Goal: Task Accomplishment & Management: Contribute content

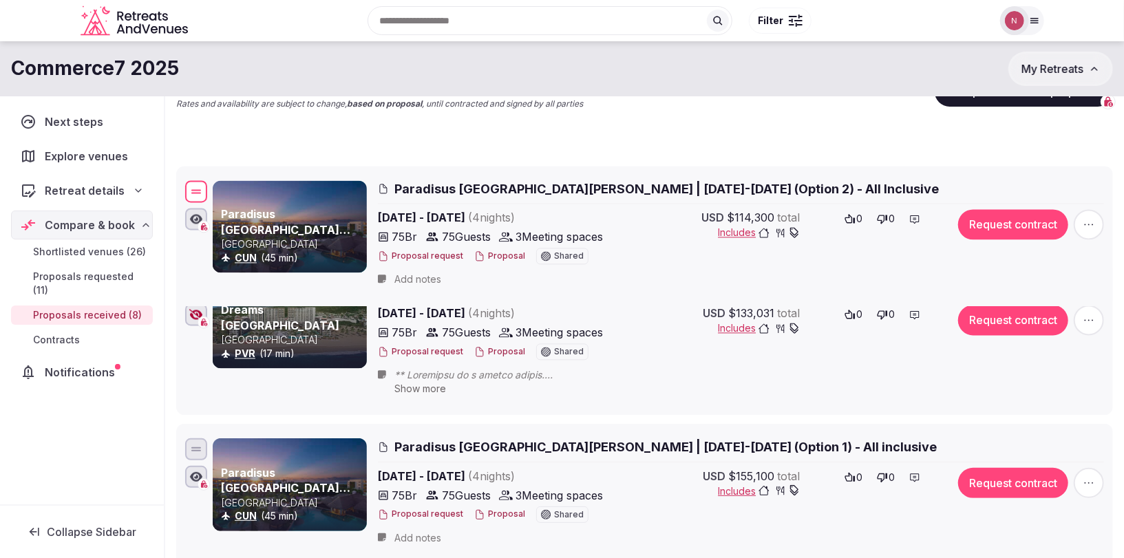
scroll to position [140, 0]
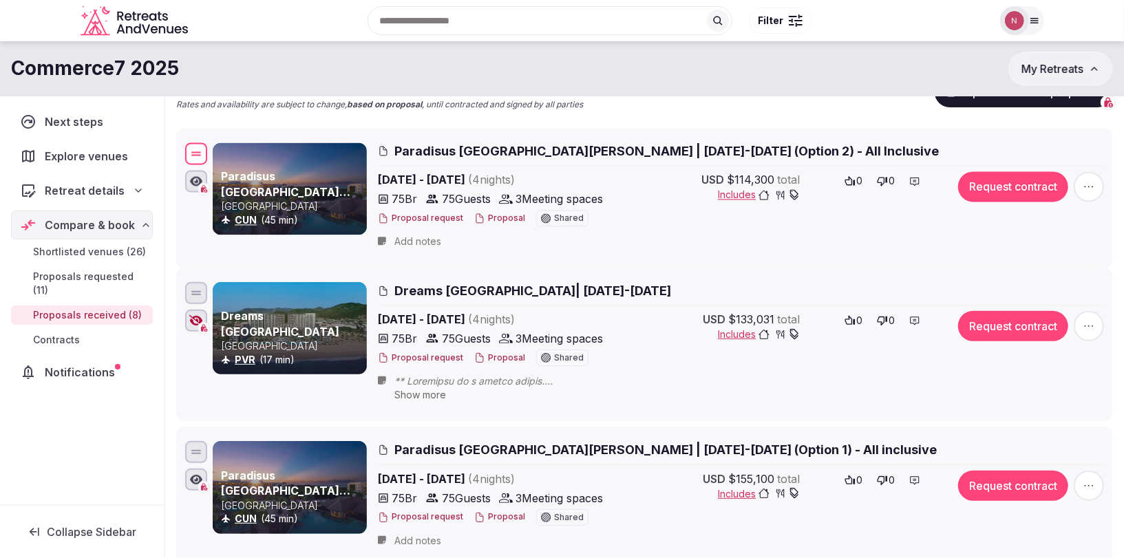
drag, startPoint x: 194, startPoint y: 206, endPoint x: 181, endPoint y: 154, distance: 53.9
click at [181, 154] on li "Paradisus [GEOGRAPHIC_DATA][PERSON_NAME] - [GEOGRAPHIC_DATA] [GEOGRAPHIC_DATA] …" at bounding box center [644, 198] width 937 height 140
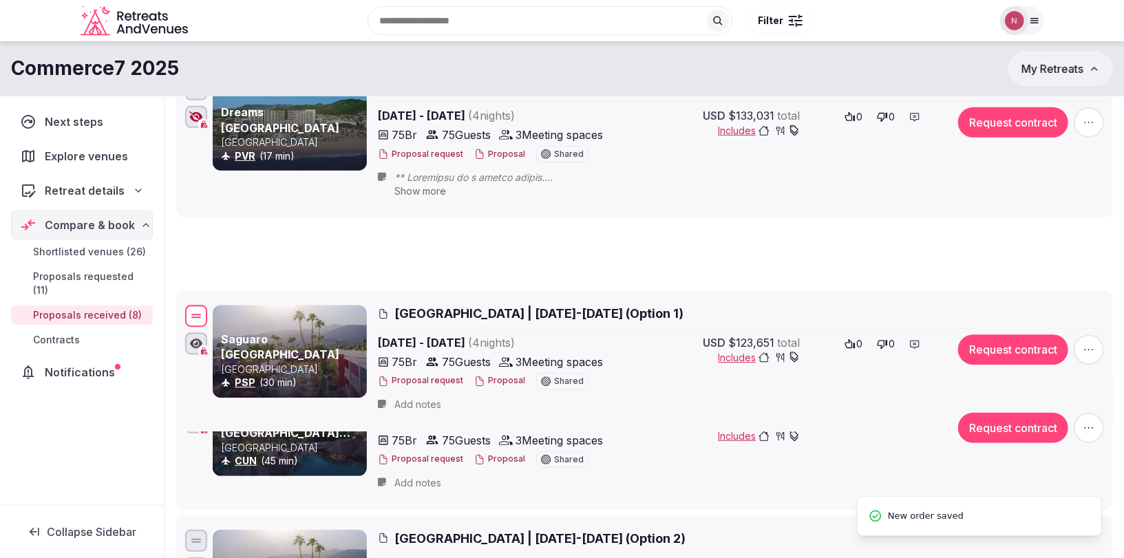
scroll to position [197, 0]
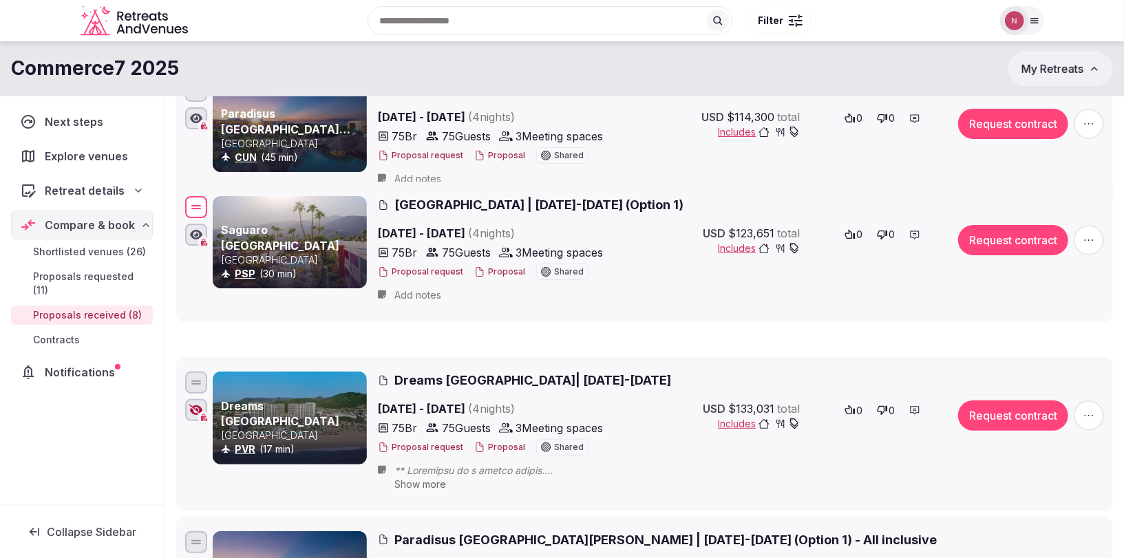
drag, startPoint x: 200, startPoint y: 362, endPoint x: 200, endPoint y: 210, distance: 152.1
click at [200, 210] on div at bounding box center [196, 207] width 22 height 22
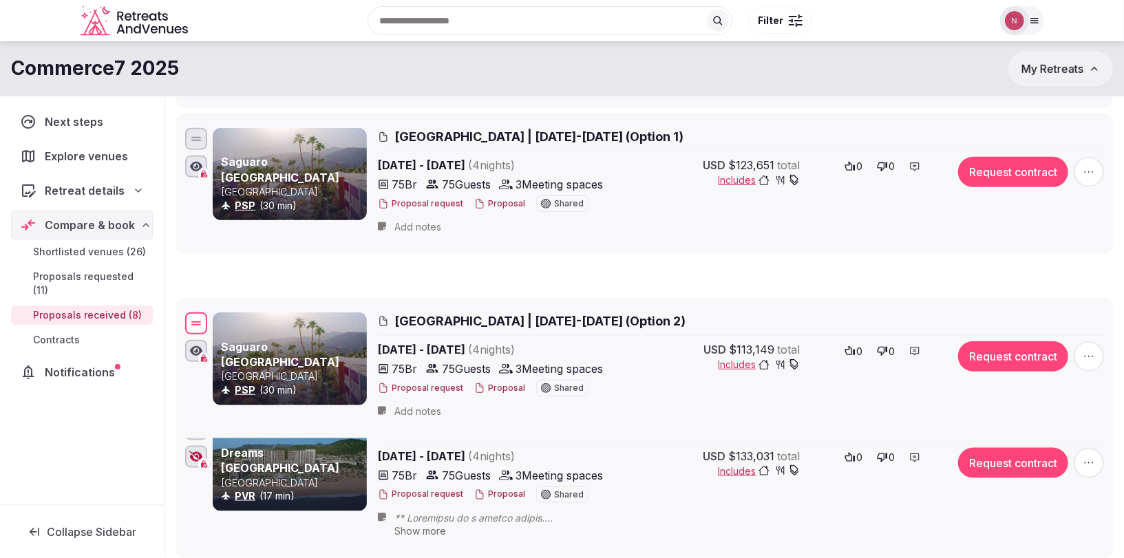
scroll to position [195, 0]
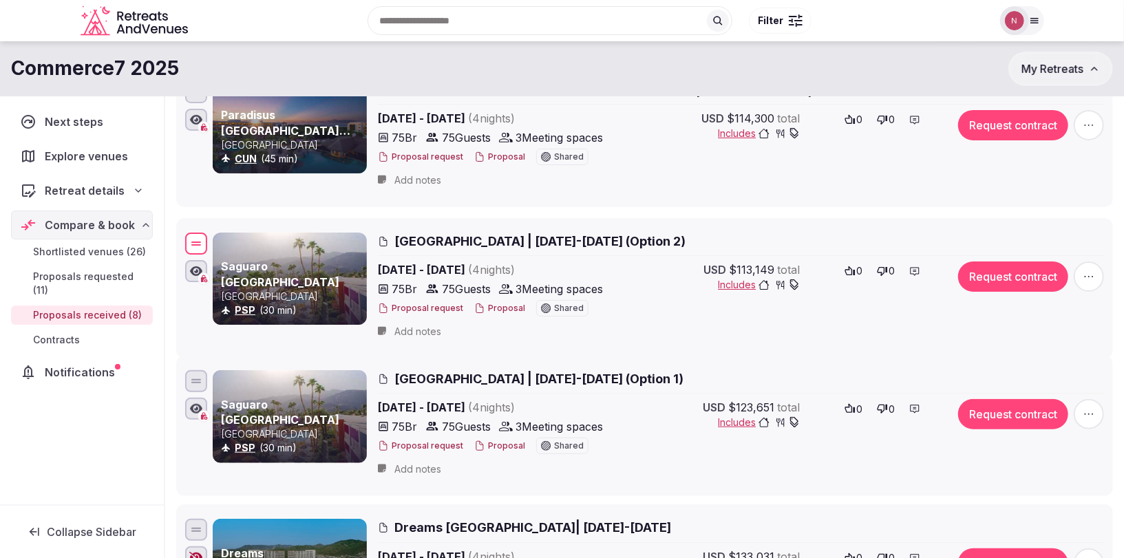
drag, startPoint x: 189, startPoint y: 360, endPoint x: 184, endPoint y: 242, distance: 118.4
click at [185, 242] on div at bounding box center [196, 244] width 22 height 22
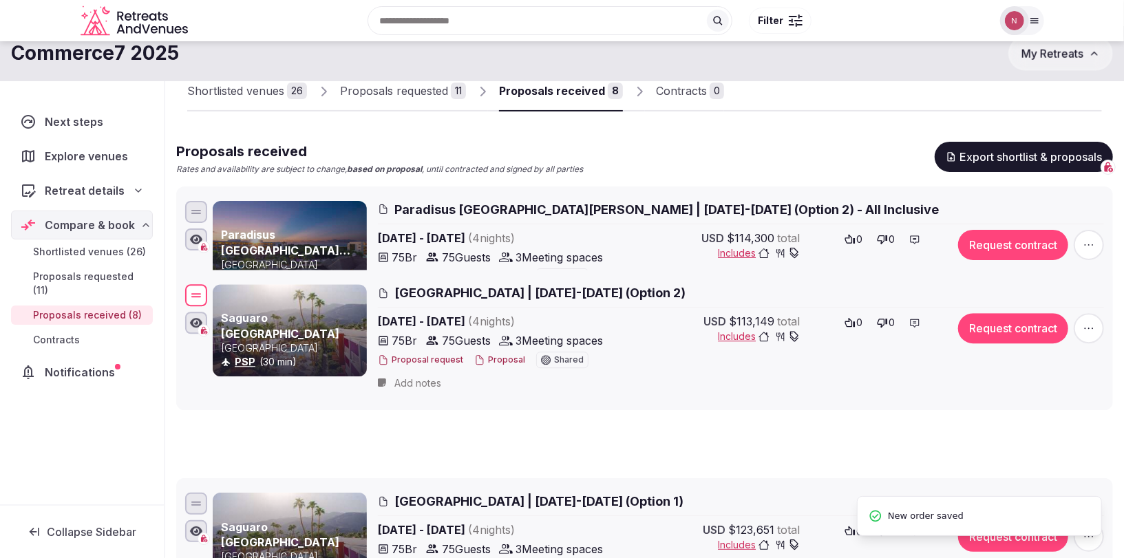
scroll to position [40, 0]
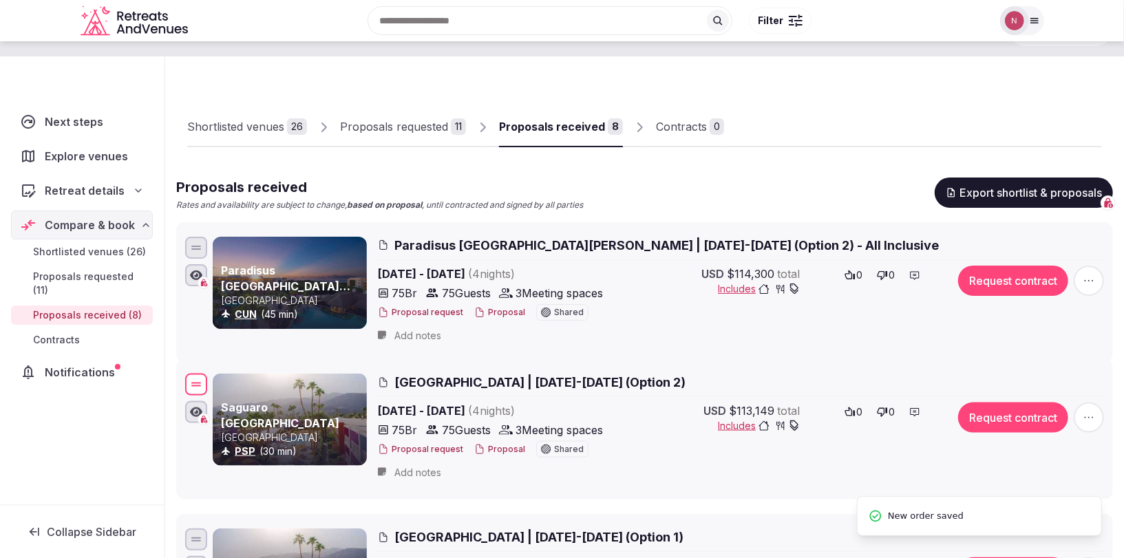
drag, startPoint x: 198, startPoint y: 241, endPoint x: 198, endPoint y: 387, distance: 146.6
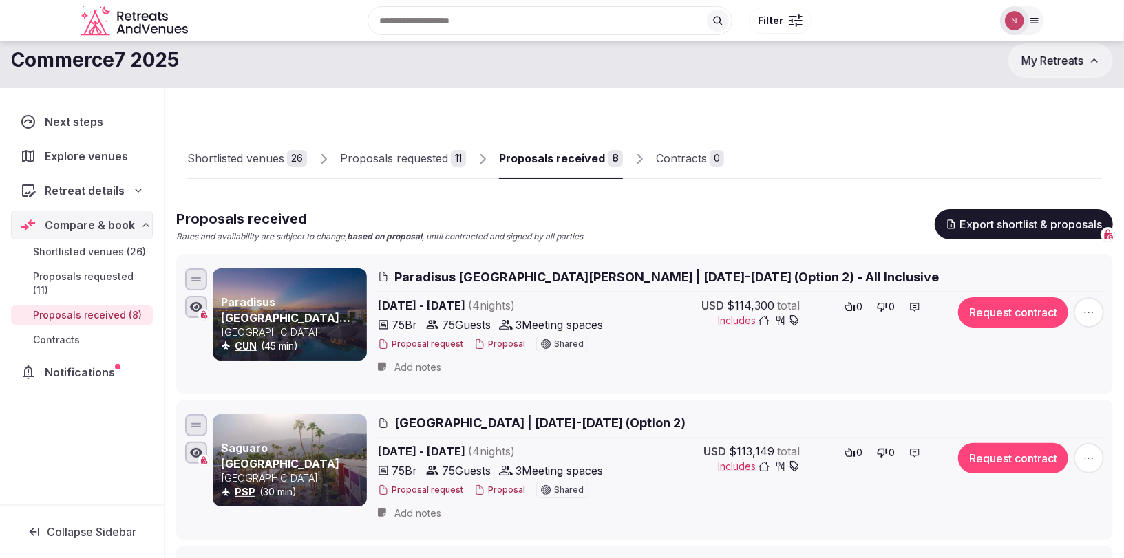
scroll to position [0, 0]
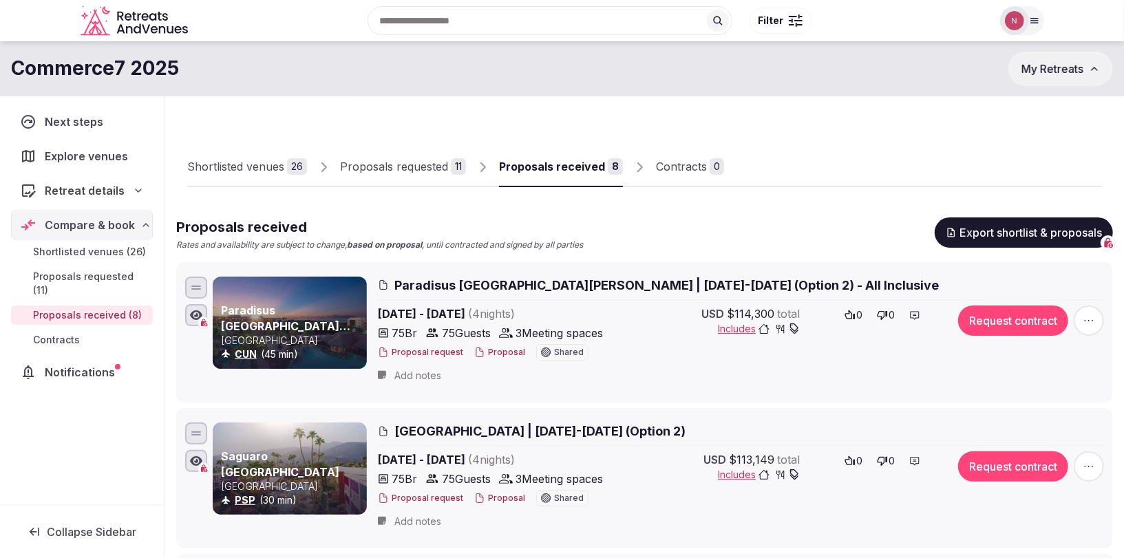
click at [385, 169] on div "Proposals requested" at bounding box center [394, 166] width 108 height 17
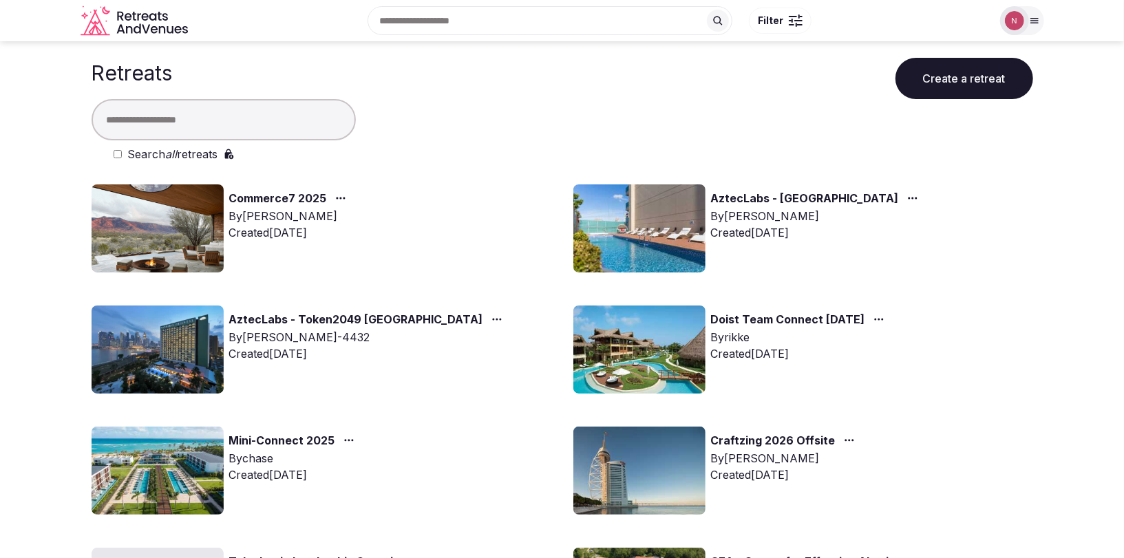
click at [1030, 21] on icon at bounding box center [1034, 20] width 11 height 11
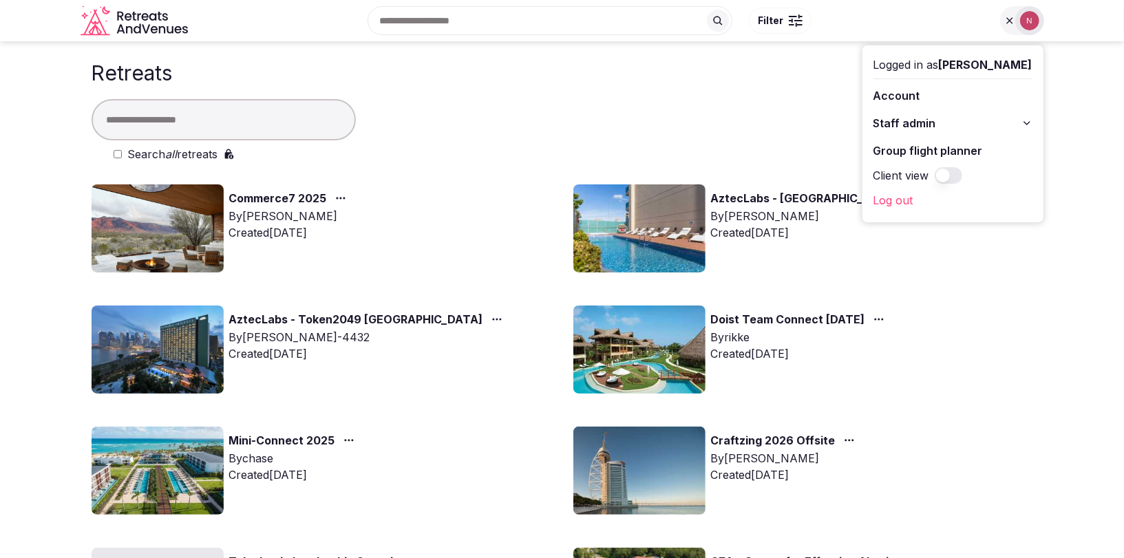
click at [921, 124] on span "Staff admin" at bounding box center [904, 123] width 63 height 17
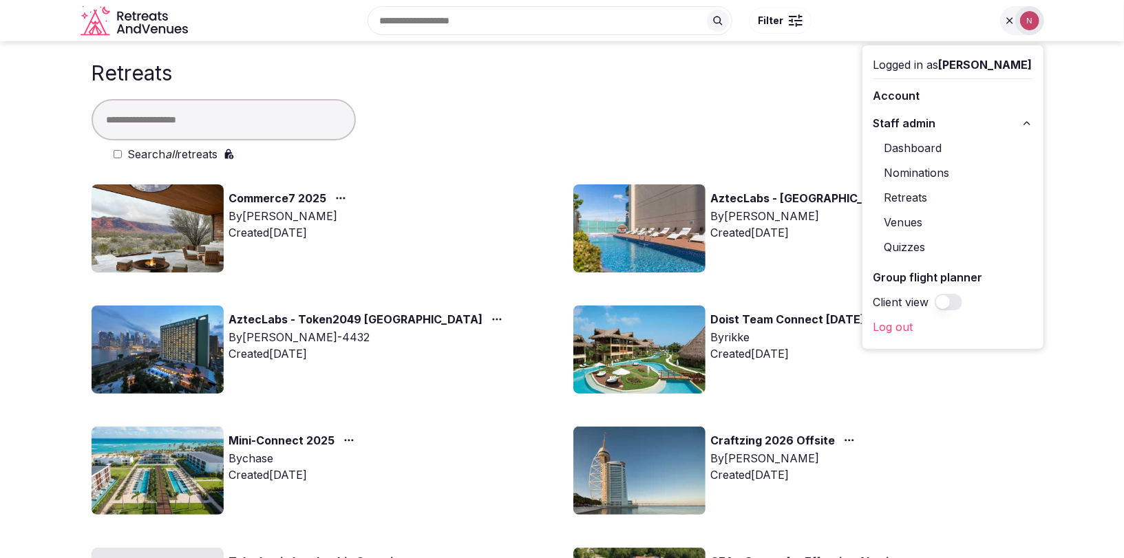
click at [923, 221] on link "Venues" at bounding box center [952, 222] width 159 height 22
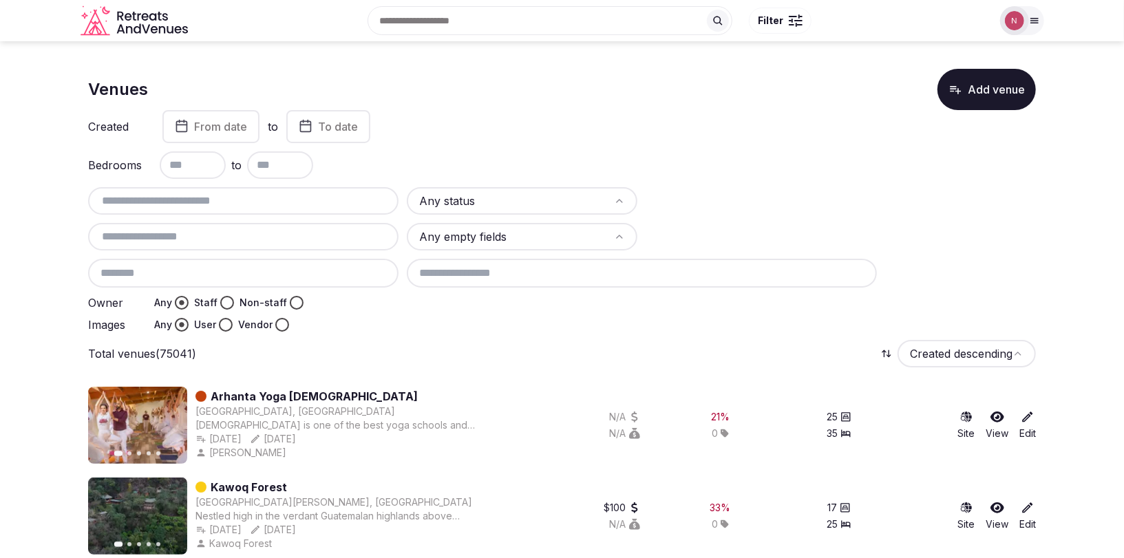
click at [969, 96] on button "Add venue" at bounding box center [986, 89] width 98 height 41
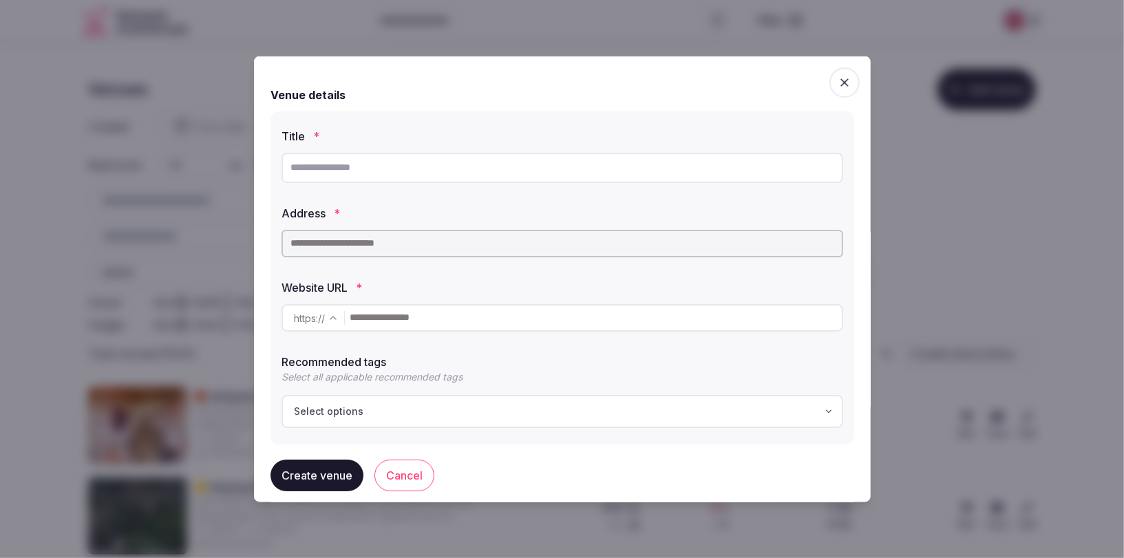
click at [829, 67] on div "Create new venue Creates a new venue Venue details Title * Address * Website UR…" at bounding box center [562, 279] width 617 height 447
click at [838, 78] on icon "button" at bounding box center [845, 82] width 14 height 14
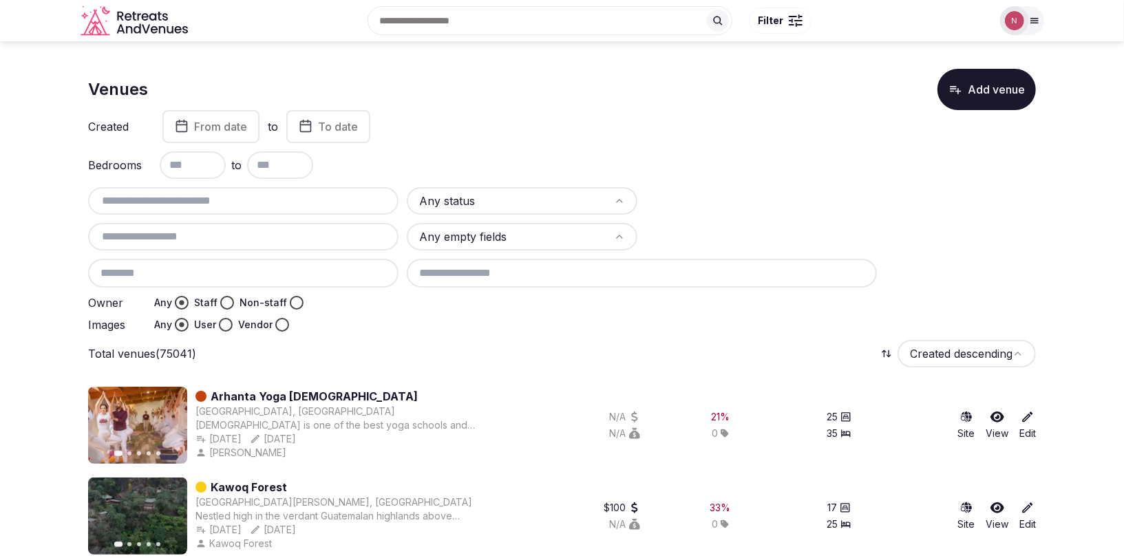
click at [178, 201] on input "text" at bounding box center [243, 201] width 299 height 17
click at [180, 242] on input "text" at bounding box center [243, 236] width 299 height 17
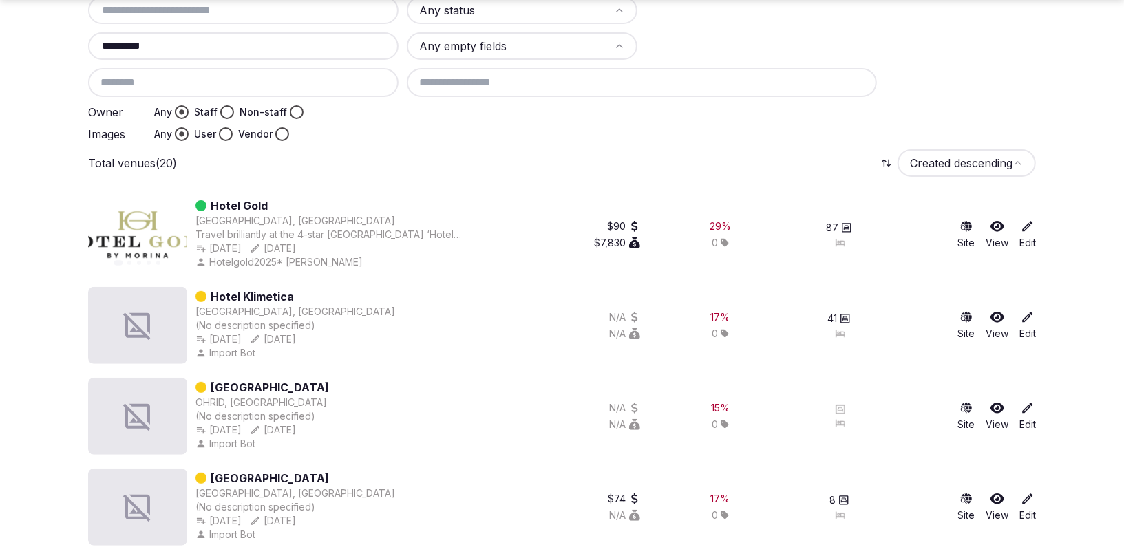
scroll to position [196, 0]
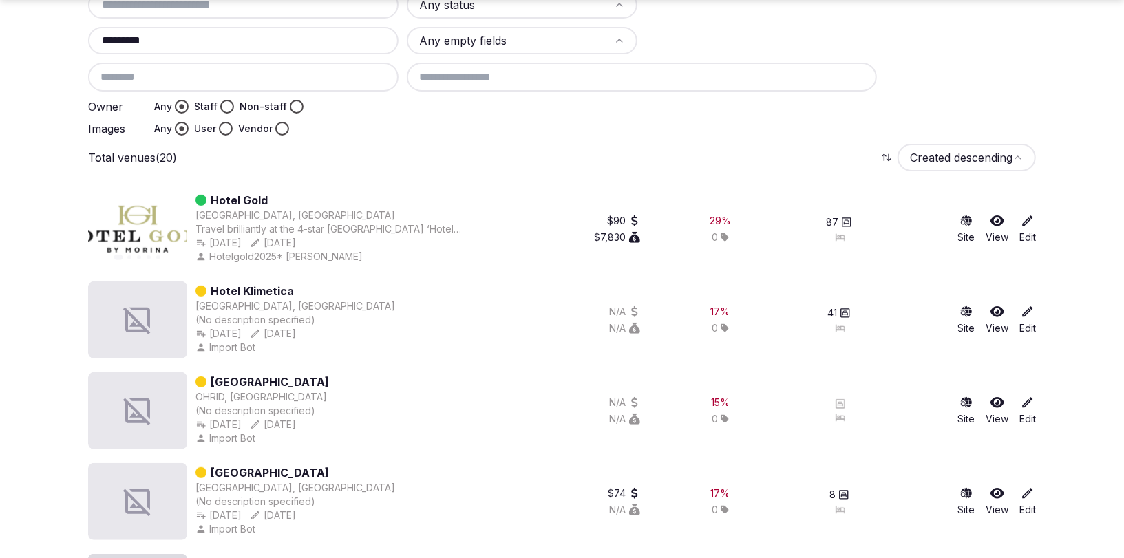
type input "*********"
